Goal: Transaction & Acquisition: Purchase product/service

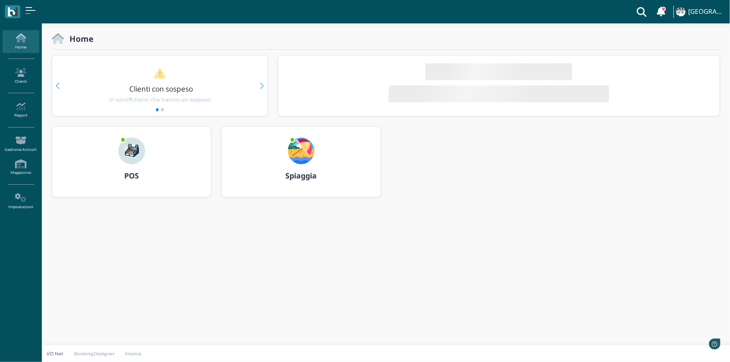
click at [292, 153] on img at bounding box center [301, 151] width 27 height 27
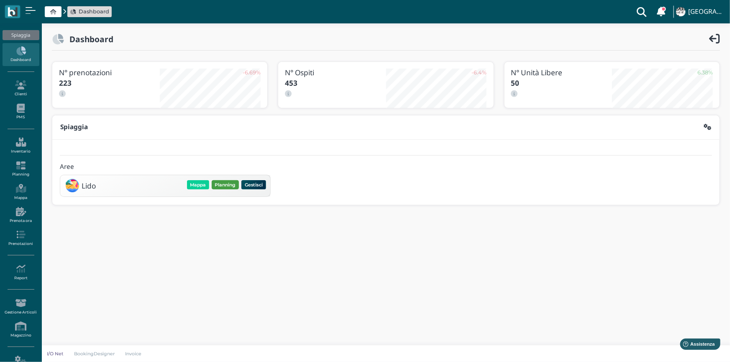
click at [216, 183] on button "Planning" at bounding box center [225, 184] width 27 height 9
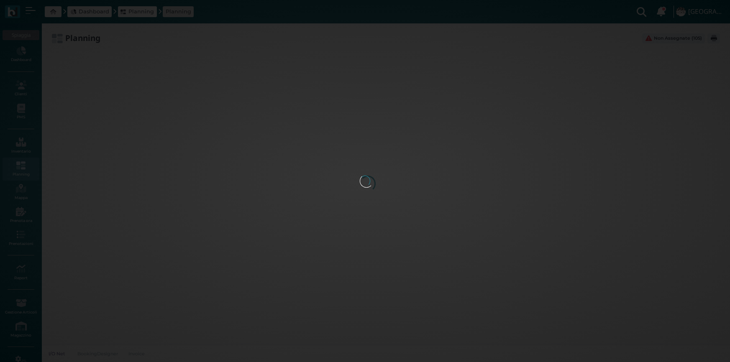
type input "2.8"
type input "55"
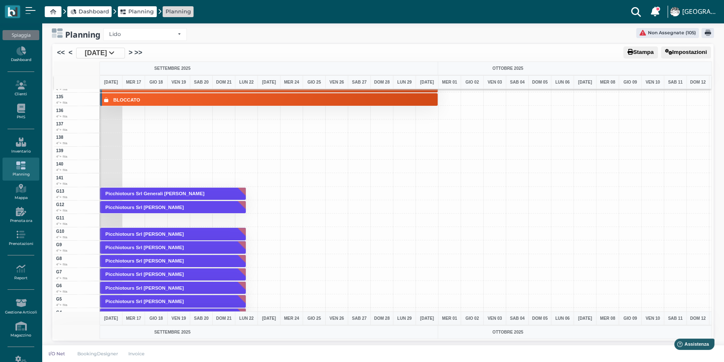
scroll to position [1787, 0]
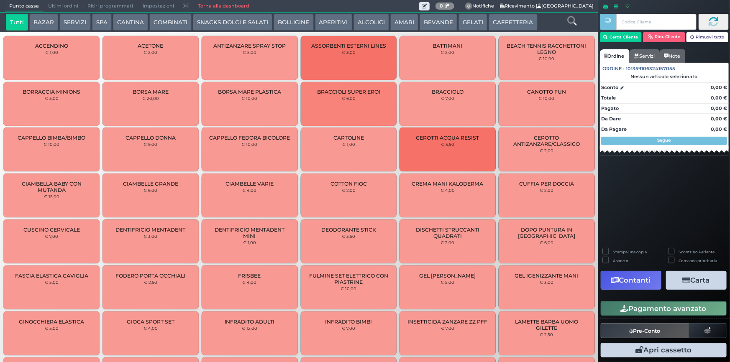
click at [67, 23] on button "SERVIZI" at bounding box center [74, 22] width 31 height 17
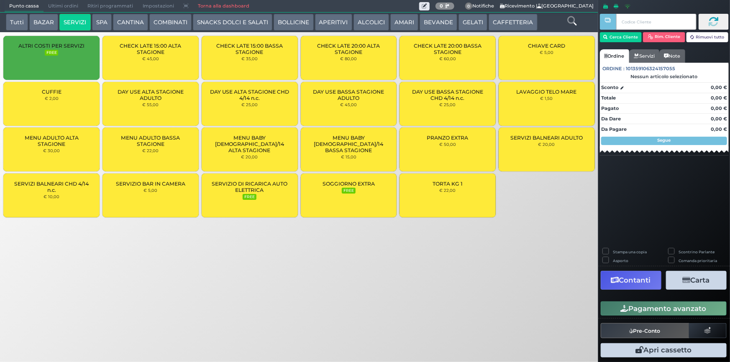
click at [66, 55] on div "ALTRI COSTI PER SERVIZI FREE" at bounding box center [51, 58] width 96 height 44
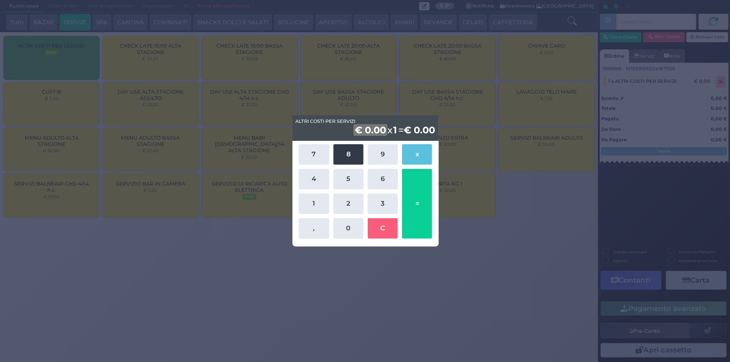
click at [361, 163] on button "8" at bounding box center [348, 154] width 30 height 20
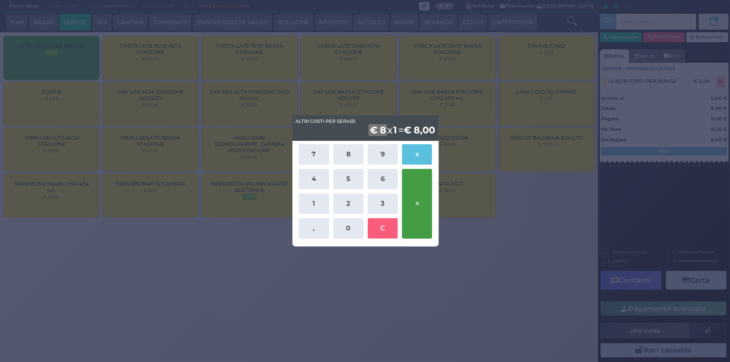
click at [424, 220] on button "=" at bounding box center [417, 204] width 30 height 70
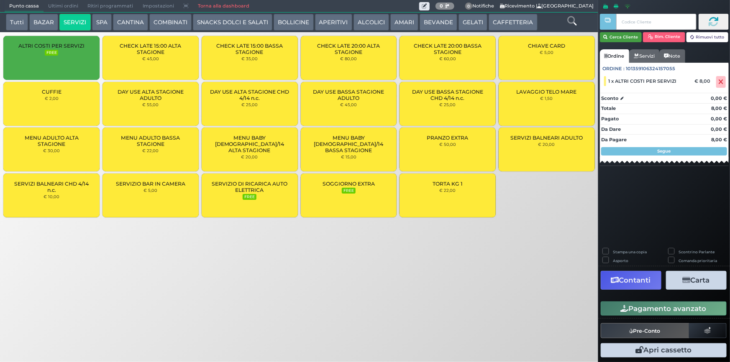
click at [615, 38] on button "Cerca Cliente" at bounding box center [621, 37] width 42 height 10
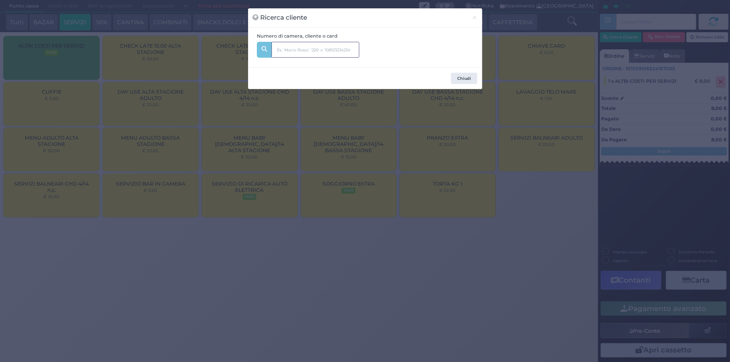
click at [320, 49] on input "text" at bounding box center [315, 50] width 88 height 16
type input "218"
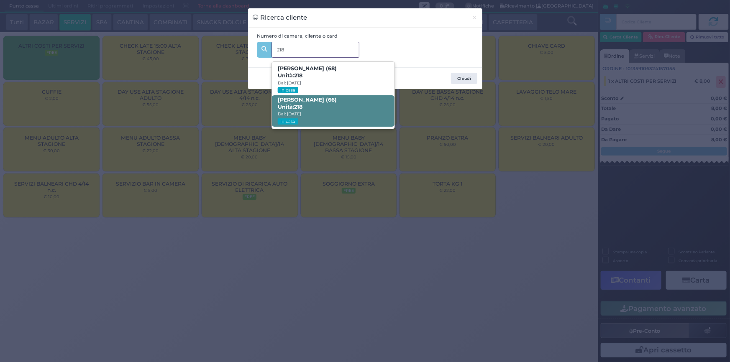
click at [356, 101] on span "ABELE CARMINATI (66) Unità: 218 Dal: 15/09/2025 In casa" at bounding box center [333, 110] width 123 height 31
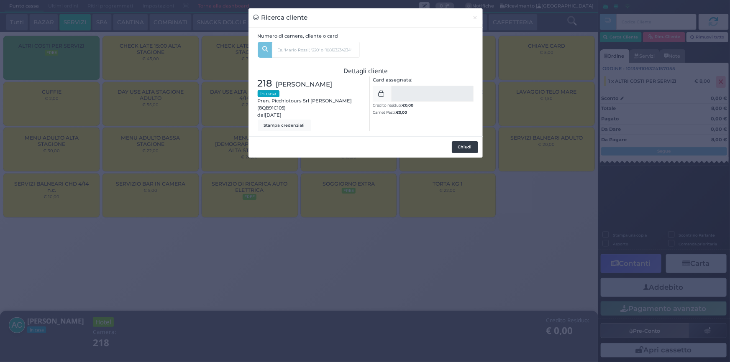
click at [457, 145] on button "Chiudi" at bounding box center [465, 147] width 26 height 12
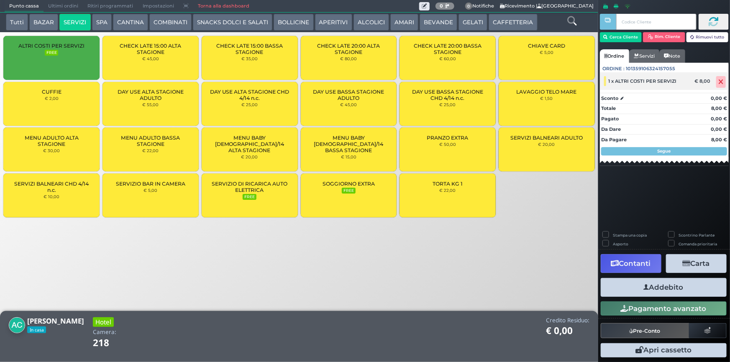
click at [678, 83] on div "1 x ALTRI COSTI PER SERVIZI" at bounding box center [647, 81] width 94 height 10
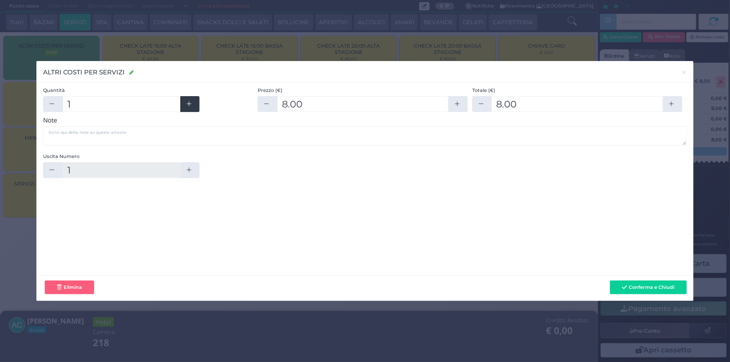
click at [188, 101] on icon "button" at bounding box center [189, 104] width 7 height 7
type input "2"
type input "16"
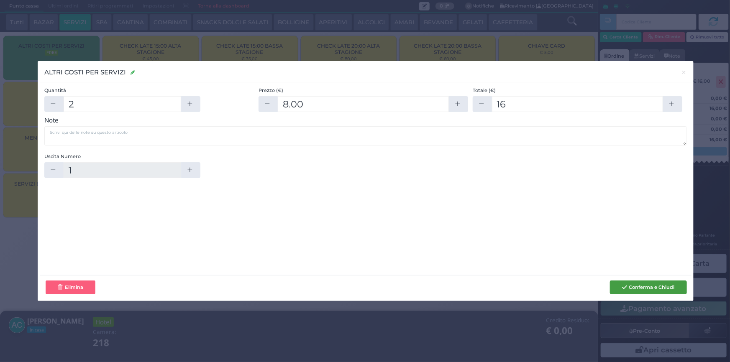
click at [668, 294] on button "Conferma e Chiudi" at bounding box center [648, 288] width 77 height 14
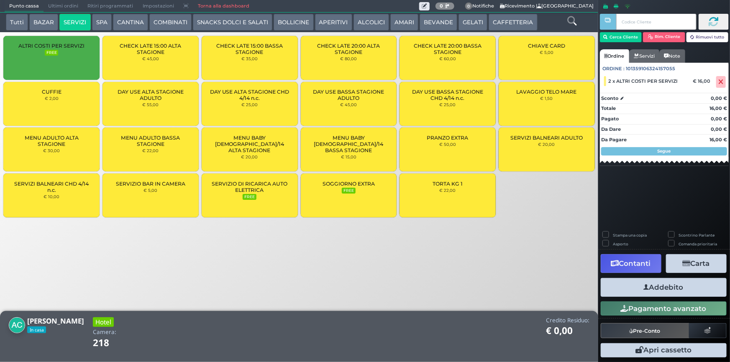
click at [693, 286] on button "Addebito" at bounding box center [664, 287] width 126 height 19
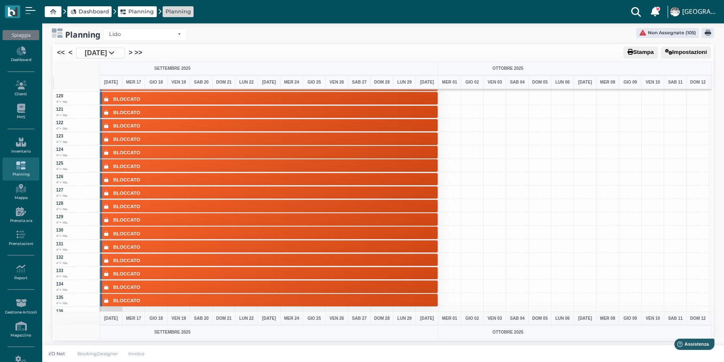
scroll to position [1749, 0]
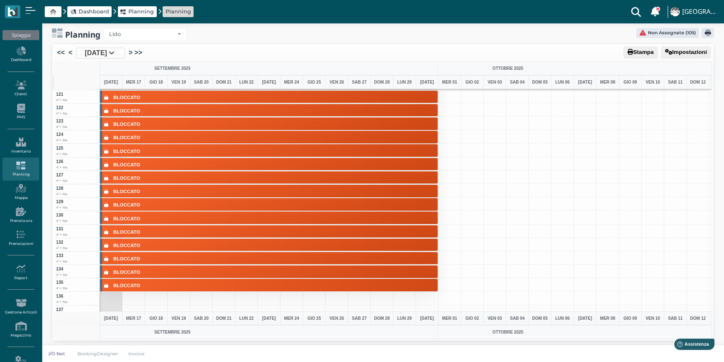
scroll to position [1787, 0]
